Goal: Navigation & Orientation: Find specific page/section

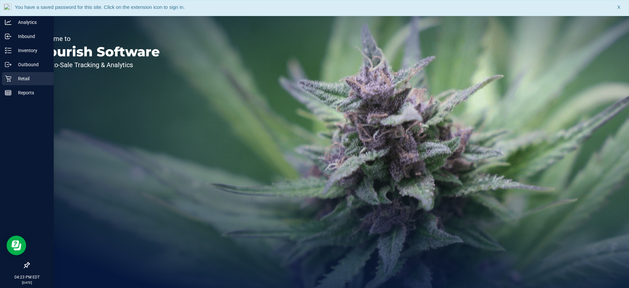
click at [6, 76] on icon at bounding box center [8, 78] width 7 height 7
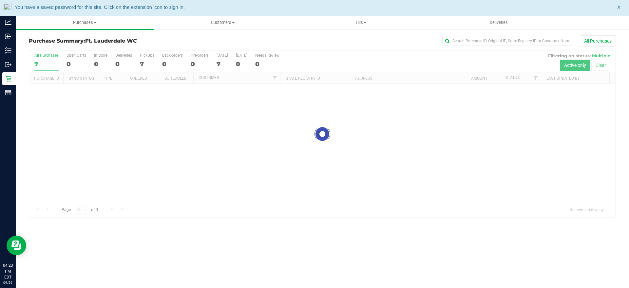
click at [621, 8] on div "You have a saved password for this site. Click on the extension icon to sign in…" at bounding box center [314, 8] width 629 height 16
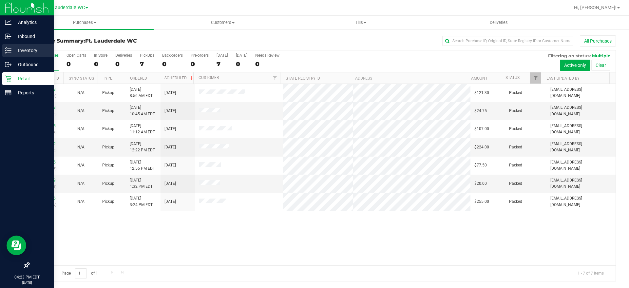
click at [22, 47] on p "Inventory" at bounding box center [30, 51] width 39 height 8
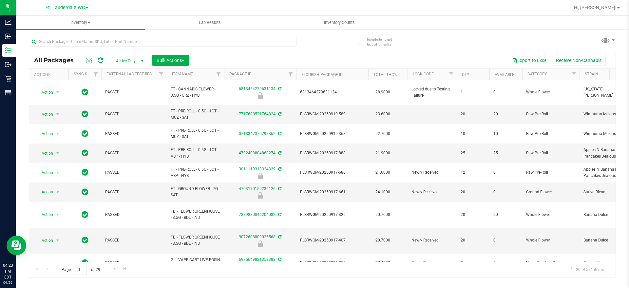
click at [200, 75] on th "Item Name" at bounding box center [195, 74] width 57 height 11
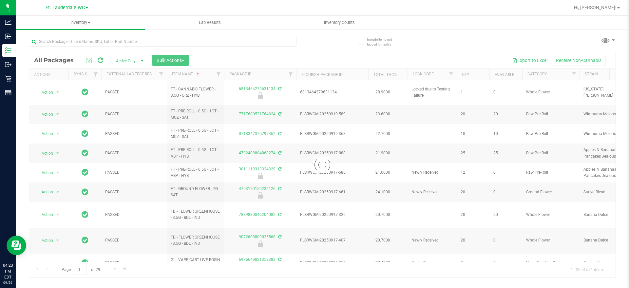
type input "[DATE]"
